Goal: Transaction & Acquisition: Obtain resource

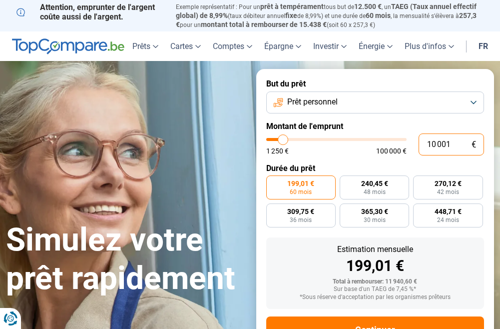
drag, startPoint x: 451, startPoint y: 139, endPoint x: 414, endPoint y: 147, distance: 37.8
click at [414, 147] on div "10 001 € 1 250 € 100 000 €" at bounding box center [375, 144] width 218 height 22
type input "0"
type input "1250"
type input "5"
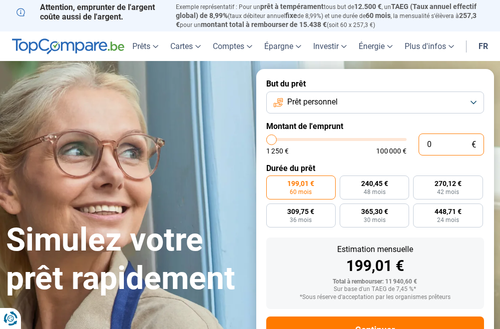
type input "1250"
type input "50"
type input "1250"
type input "500"
type input "1250"
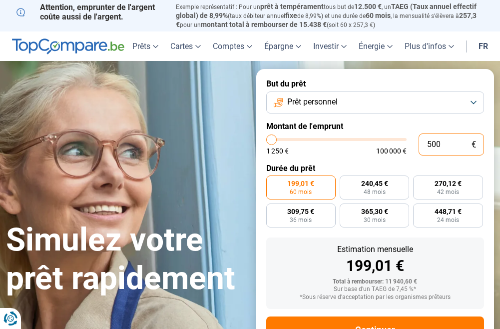
type input "5 000"
type input "5000"
radio input "true"
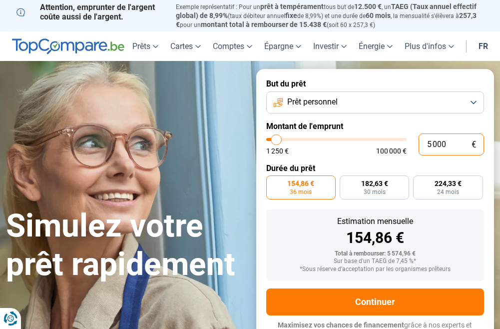
scroll to position [10, 0]
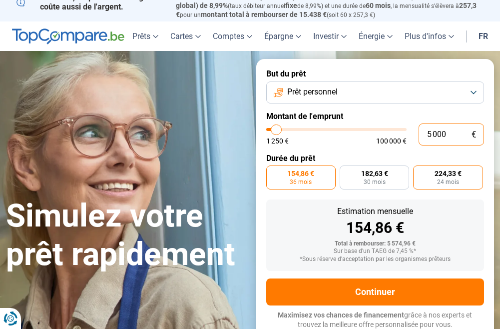
type input "5 000"
click at [444, 171] on span "224,33 €" at bounding box center [448, 173] width 27 height 7
click at [420, 171] on input "224,33 € 24 mois" at bounding box center [416, 168] width 6 height 6
radio input "true"
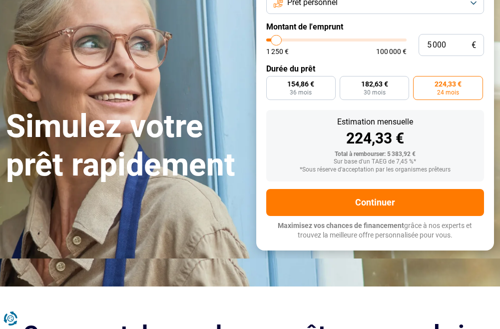
scroll to position [110, 0]
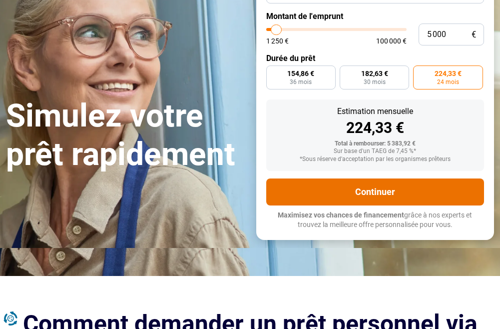
click at [375, 186] on button "Continuer" at bounding box center [375, 191] width 218 height 27
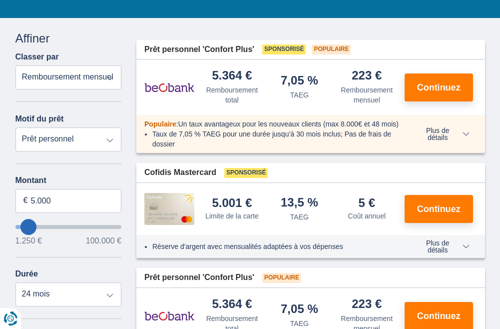
scroll to position [150, 0]
